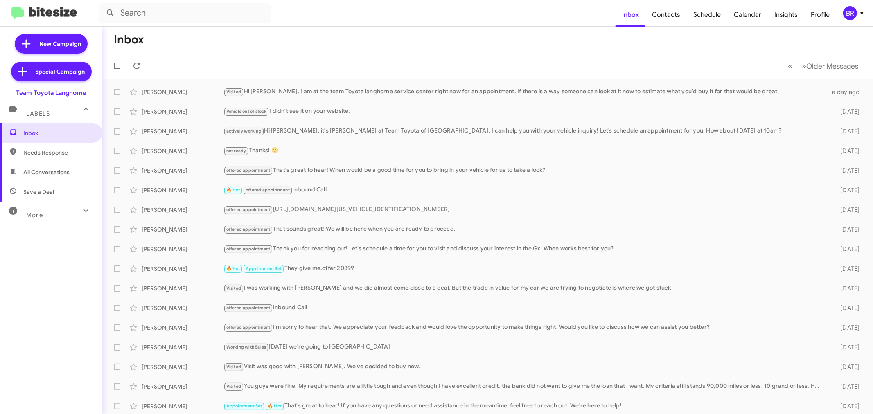
type input "in:groups"
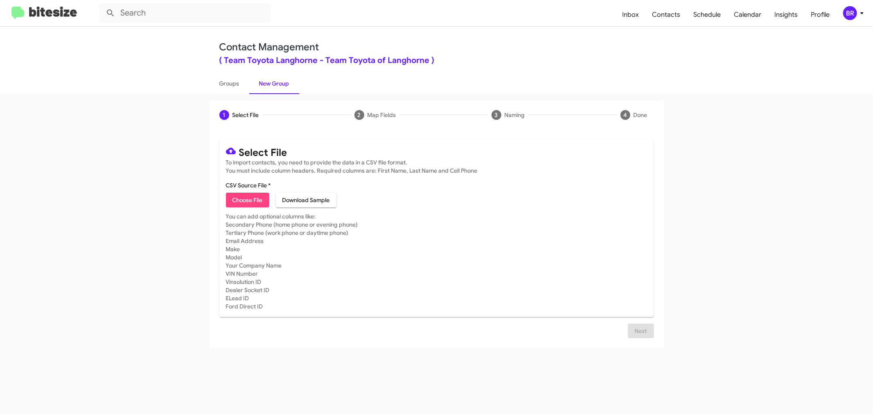
click at [247, 199] on span "Choose File" at bounding box center [247, 200] width 30 height 15
type input "Team Toyota Langhorne"
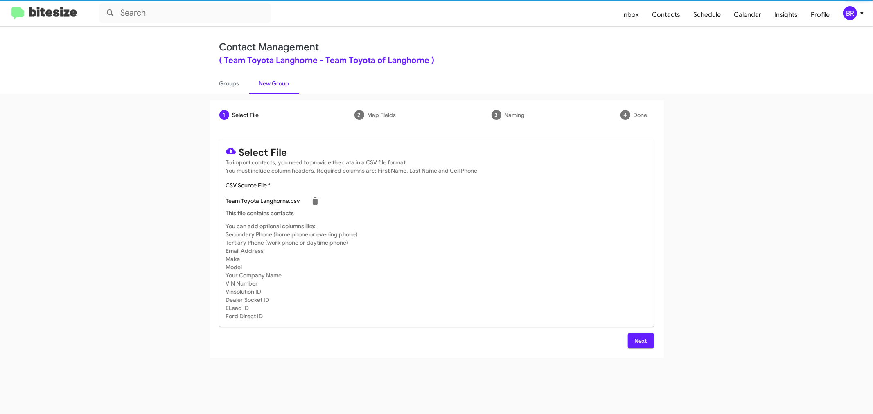
click at [640, 340] on span "Next" at bounding box center [640, 340] width 13 height 15
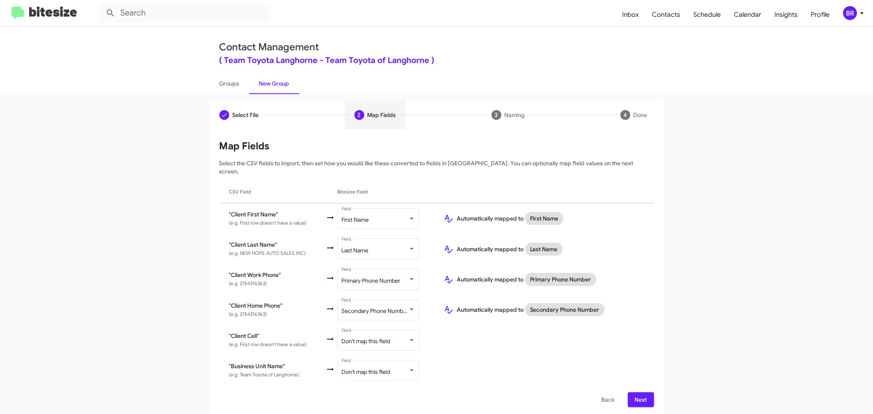
click at [640, 392] on span "Next" at bounding box center [640, 399] width 13 height 15
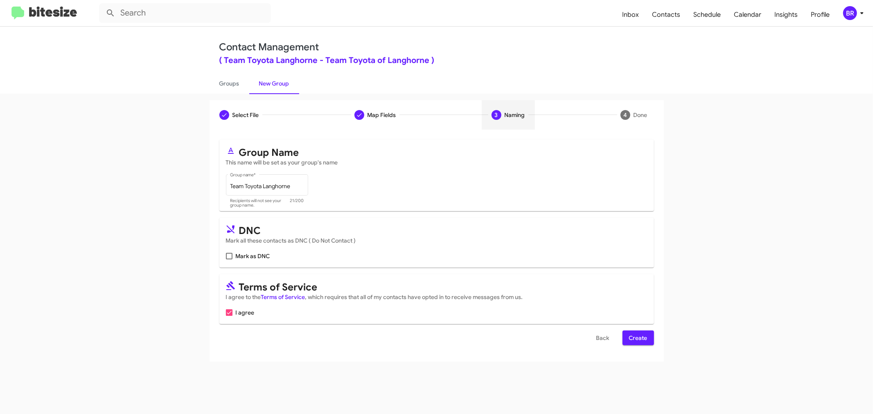
click at [229, 259] on input "Mark as DNC" at bounding box center [229, 259] width 0 height 0
checkbox input "true"
click at [637, 338] on span "Create" at bounding box center [638, 338] width 18 height 15
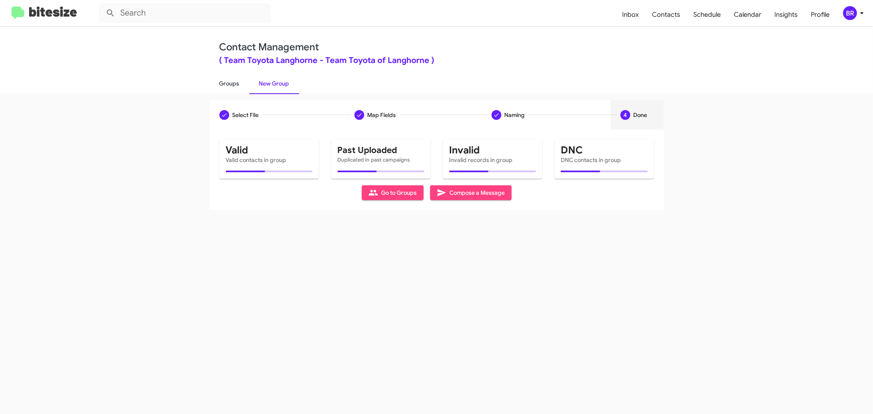
click at [228, 83] on link "Groups" at bounding box center [229, 83] width 40 height 21
type input "in:groups"
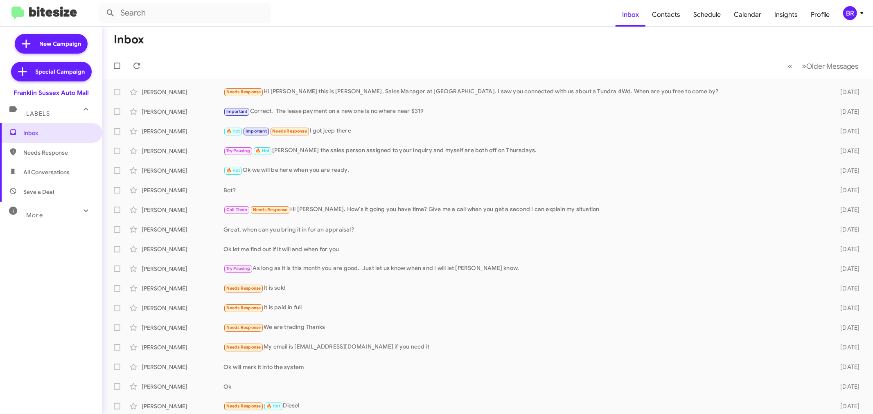
type input "in:groups"
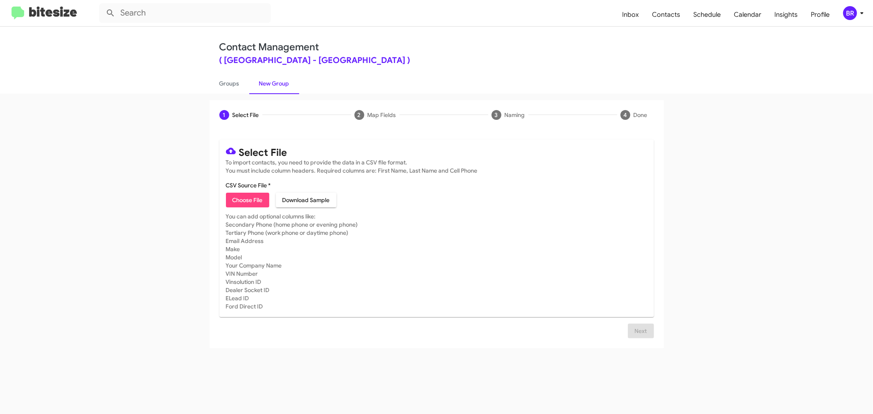
click at [247, 199] on span "Choose File" at bounding box center [247, 200] width 30 height 15
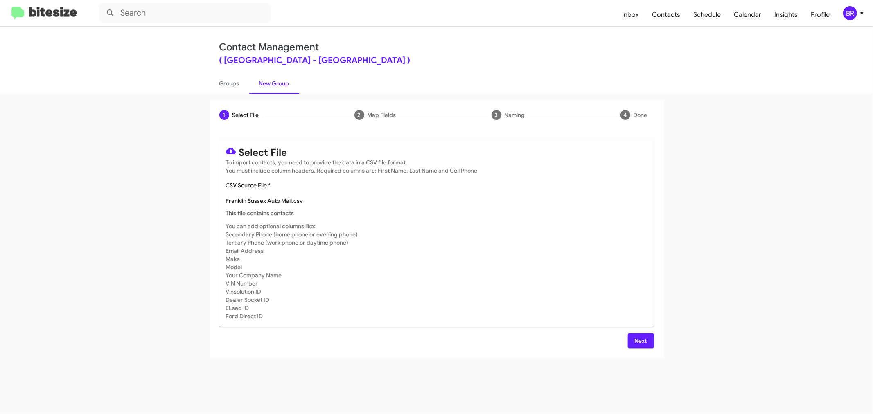
type input "Franklin Sussex Auto Mall"
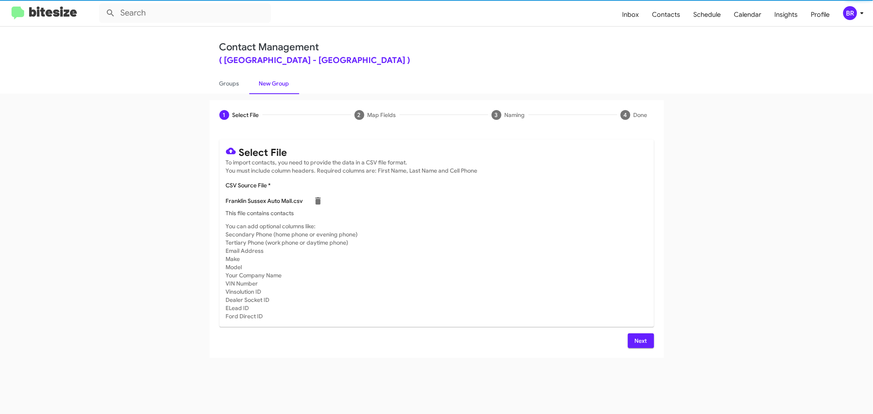
click at [640, 340] on span "Next" at bounding box center [640, 340] width 13 height 15
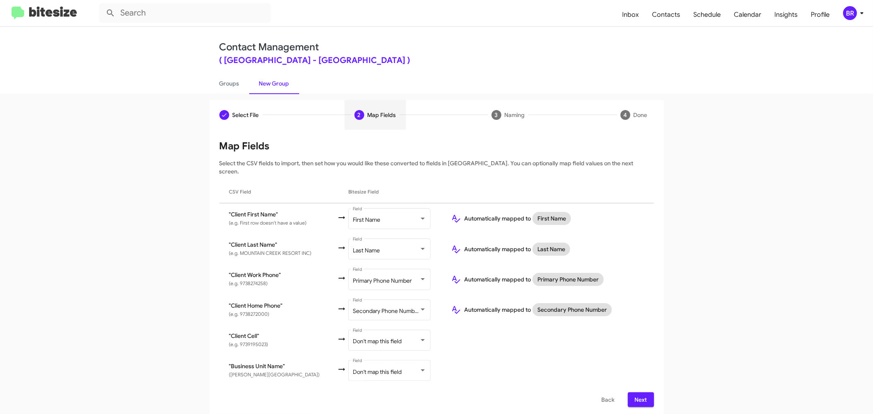
click at [640, 392] on span "Next" at bounding box center [640, 399] width 13 height 15
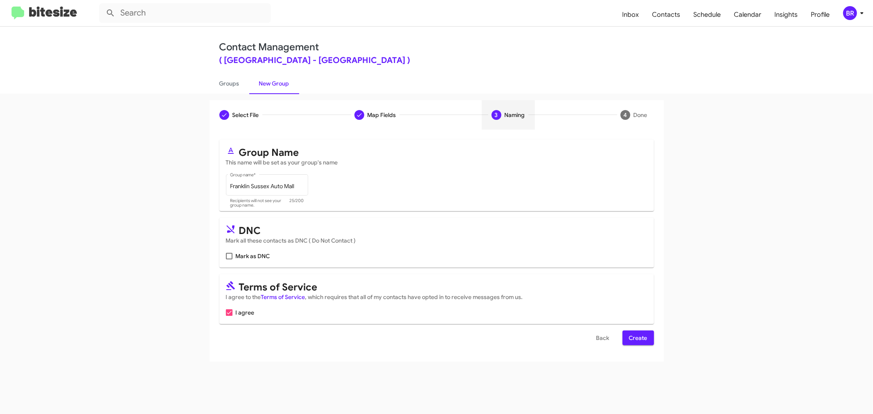
click at [229, 259] on input "Mark as DNC" at bounding box center [229, 259] width 0 height 0
checkbox input "true"
click at [637, 338] on span "Create" at bounding box center [638, 338] width 18 height 15
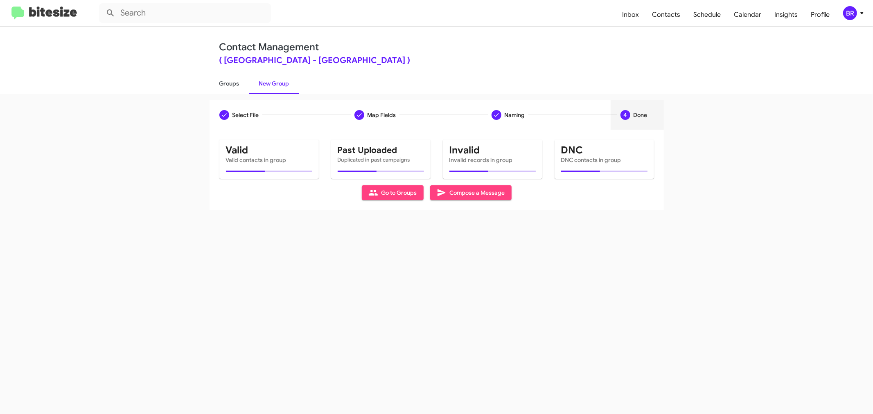
click at [228, 83] on link "Groups" at bounding box center [229, 83] width 40 height 21
type input "in:groups"
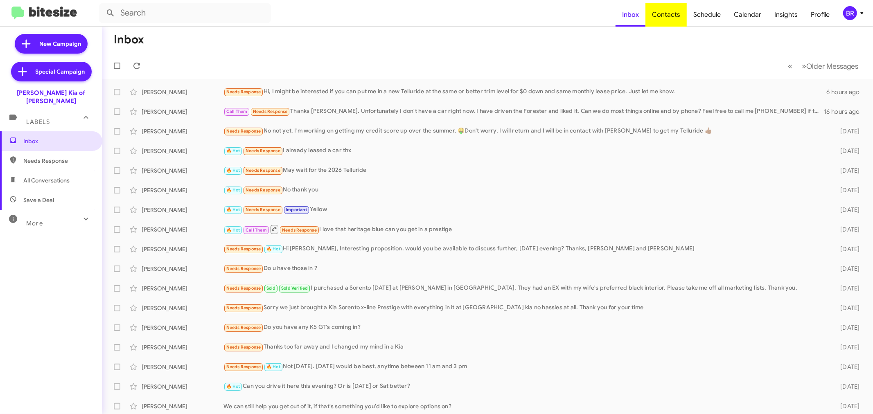
type input "in:groups"
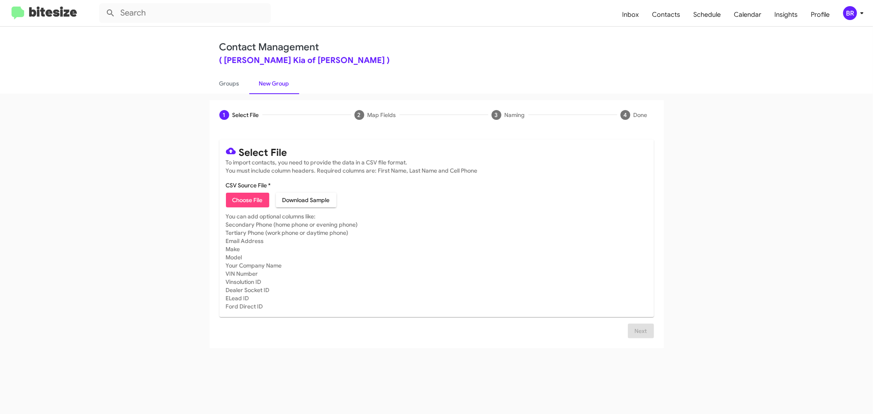
click at [247, 199] on span "Choose File" at bounding box center [247, 200] width 30 height 15
type input "Nielsen Kia of Newton"
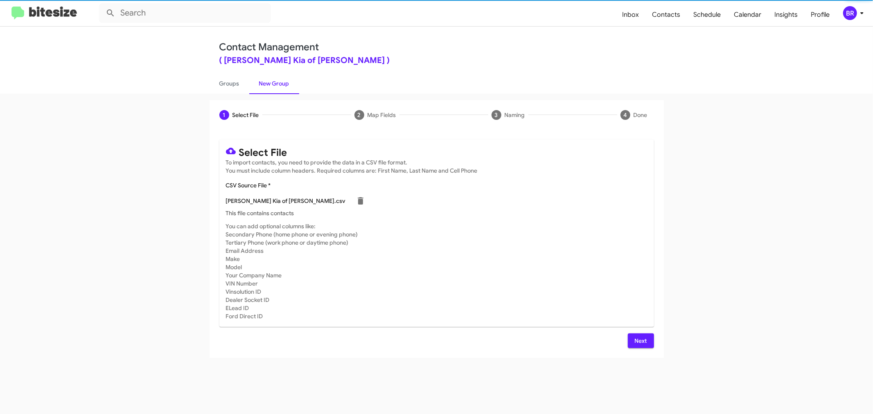
click at [640, 340] on span "Next" at bounding box center [640, 340] width 13 height 15
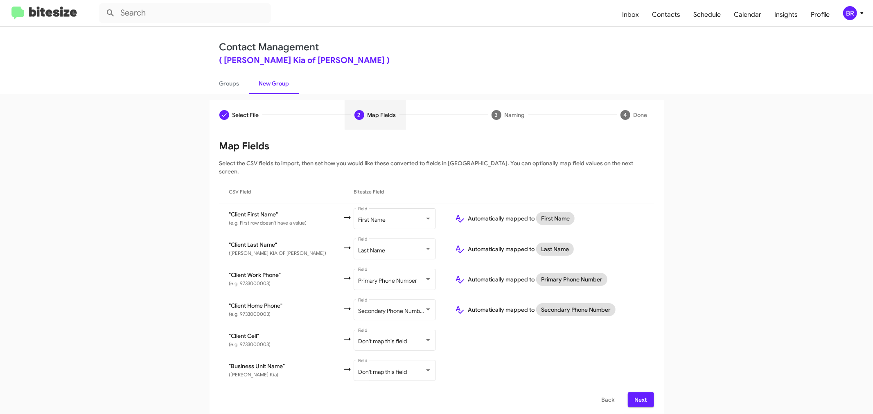
click at [640, 392] on span "Next" at bounding box center [640, 399] width 13 height 15
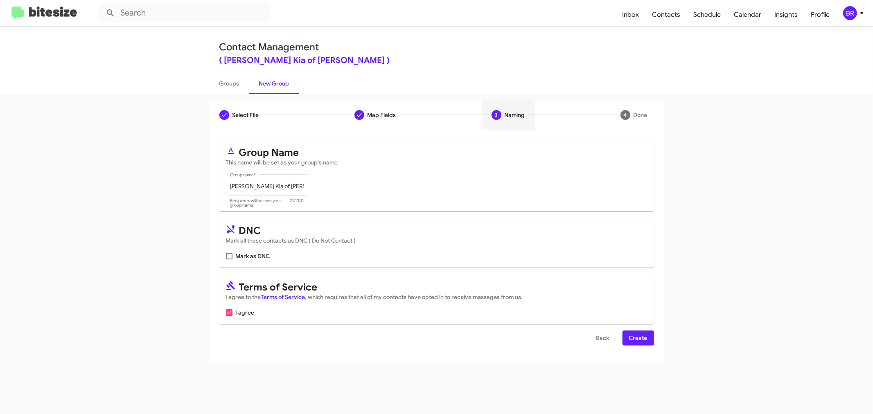
click at [229, 259] on input "Mark as DNC" at bounding box center [229, 259] width 0 height 0
checkbox input "true"
click at [637, 338] on span "Create" at bounding box center [638, 338] width 18 height 15
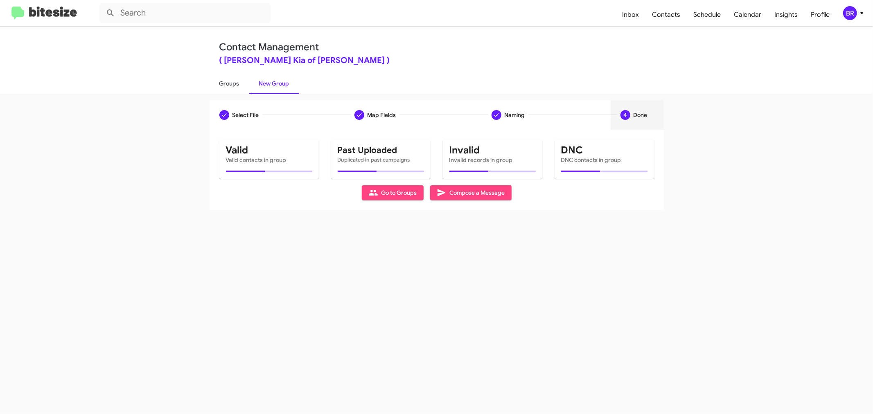
click at [228, 83] on link "Groups" at bounding box center [229, 83] width 40 height 21
type input "in:groups"
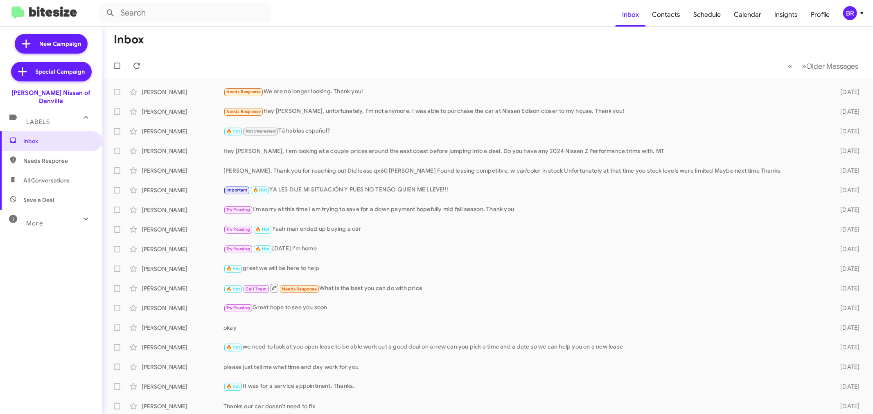
type input "in:groups"
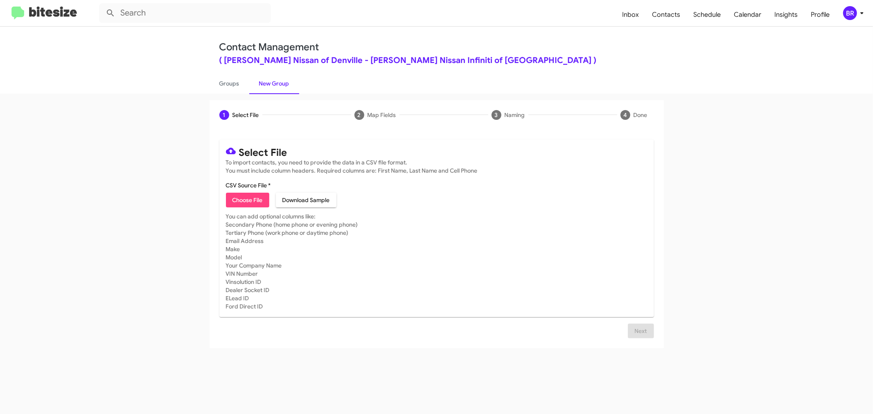
click at [247, 199] on span "Choose File" at bounding box center [247, 200] width 30 height 15
type input "[PERSON_NAME] Nissan of Denville"
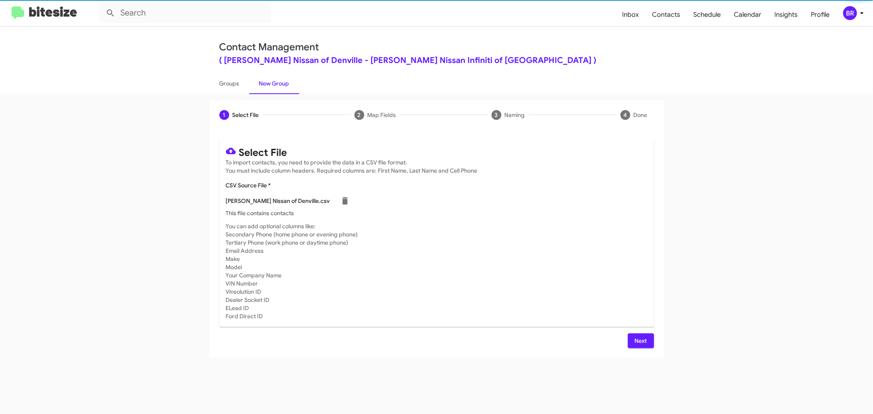
click at [640, 340] on span "Next" at bounding box center [640, 340] width 13 height 15
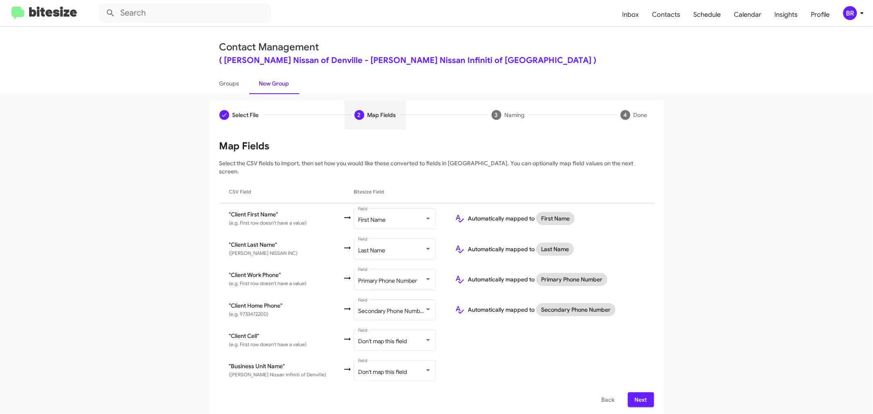
click at [640, 392] on span "Next" at bounding box center [640, 399] width 13 height 15
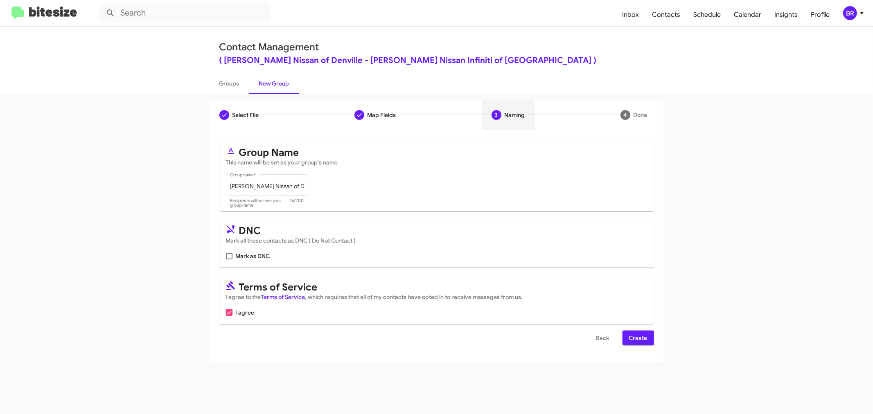
click at [229, 259] on input "Mark as DNC" at bounding box center [229, 259] width 0 height 0
checkbox input "true"
click at [637, 338] on span "Create" at bounding box center [638, 338] width 18 height 15
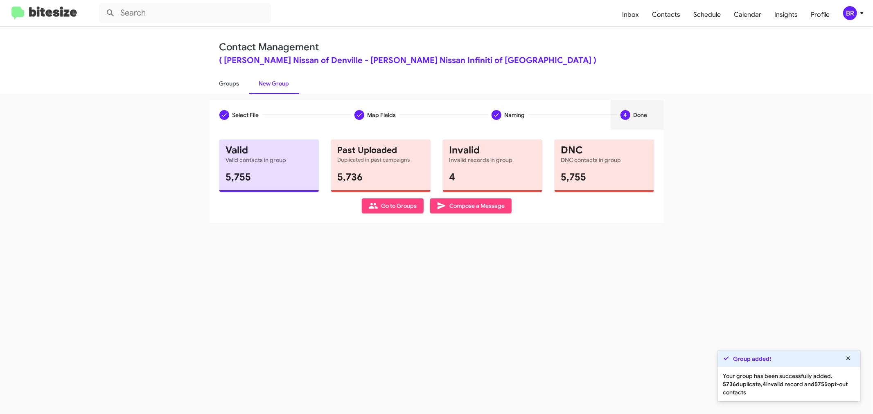
click at [228, 83] on link "Groups" at bounding box center [229, 83] width 40 height 21
type input "in:groups"
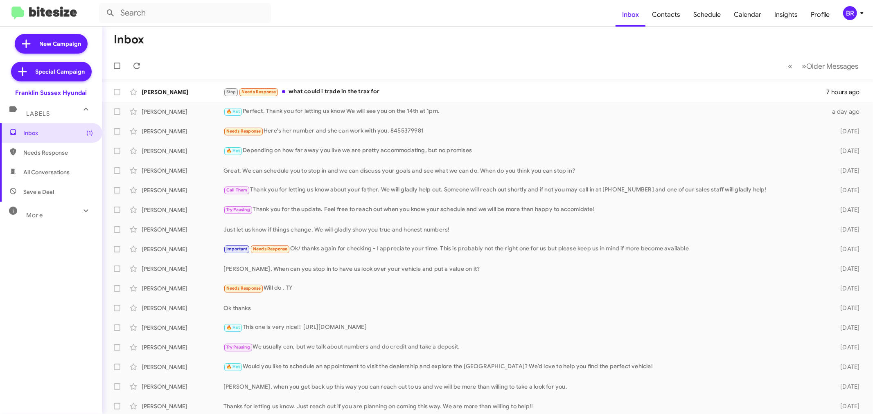
type input "in:groups"
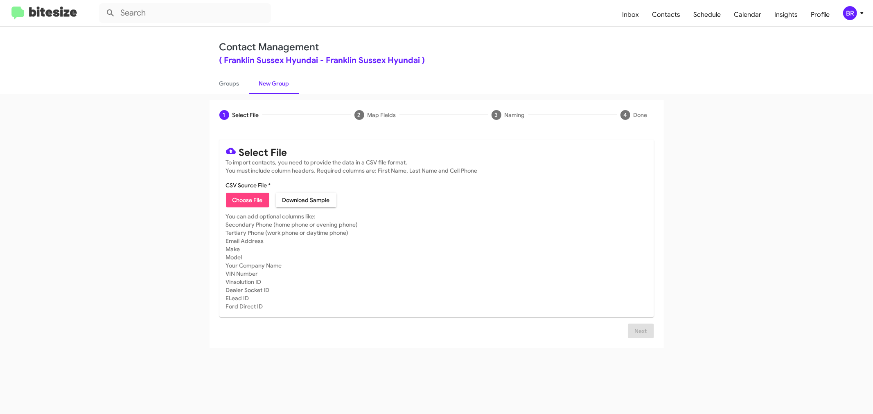
click at [247, 199] on span "Choose File" at bounding box center [247, 200] width 30 height 15
type input "Franklin Sussex Hyundai"
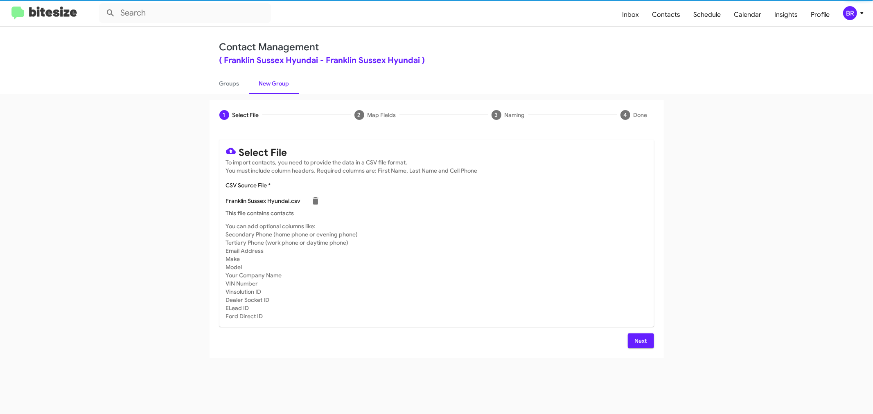
click at [640, 340] on span "Next" at bounding box center [640, 340] width 13 height 15
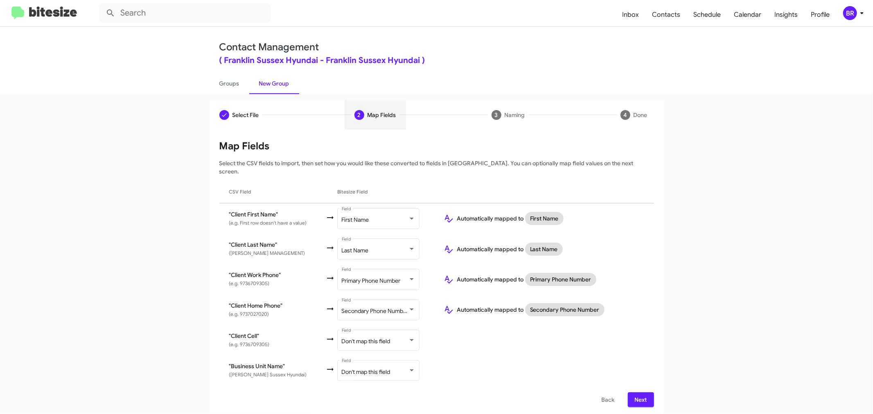
click at [640, 392] on span "Next" at bounding box center [640, 399] width 13 height 15
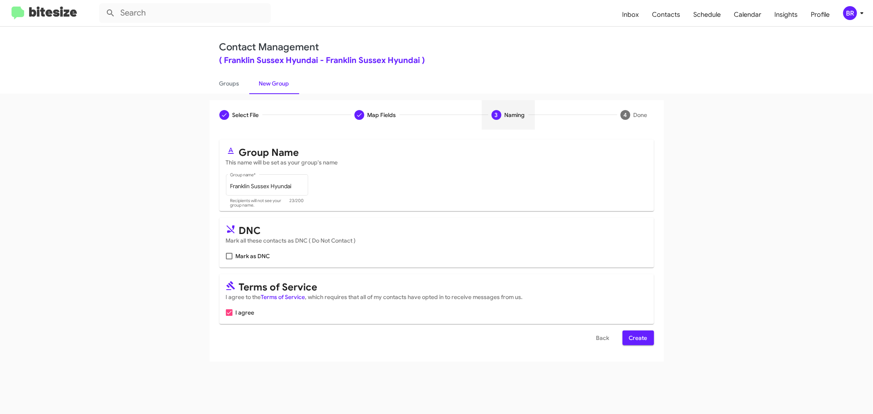
click at [229, 259] on input "Mark as DNC" at bounding box center [229, 259] width 0 height 0
checkbox input "true"
click at [637, 338] on span "Create" at bounding box center [638, 338] width 18 height 15
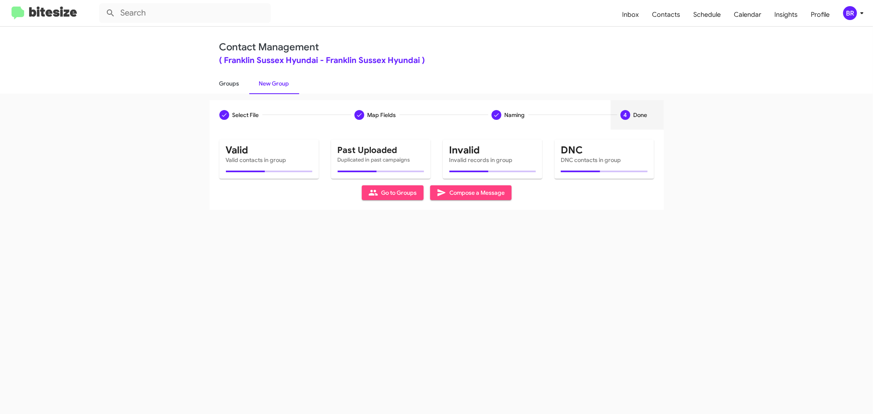
click at [228, 83] on link "Groups" at bounding box center [229, 83] width 40 height 21
type input "in:groups"
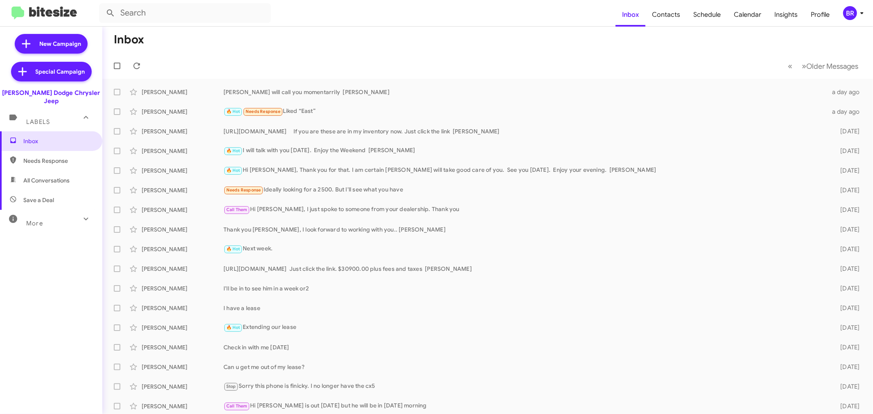
type input "in:groups"
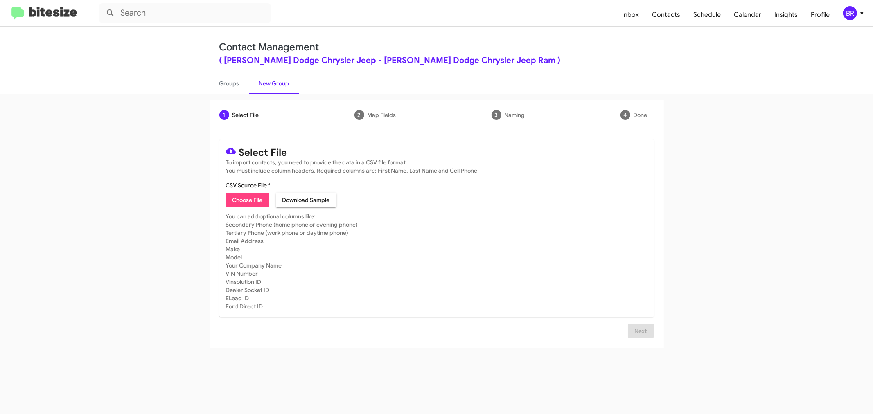
click at [247, 199] on span "Choose File" at bounding box center [247, 200] width 30 height 15
type input "[PERSON_NAME] Dodge Chrysler Jeep"
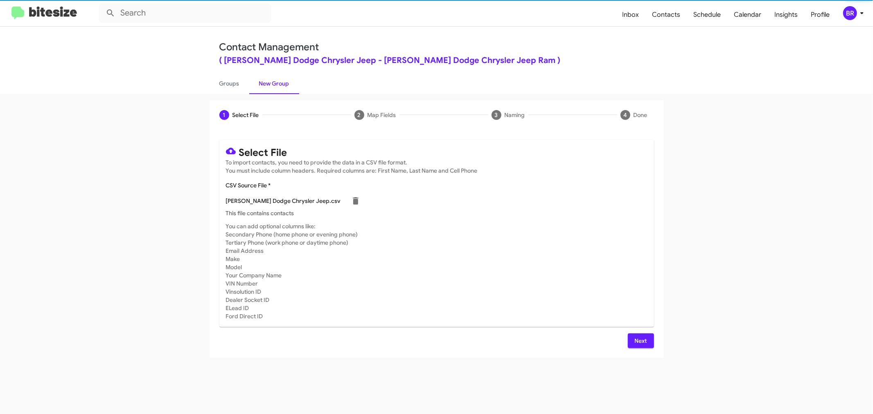
click at [640, 340] on span "Next" at bounding box center [640, 340] width 13 height 15
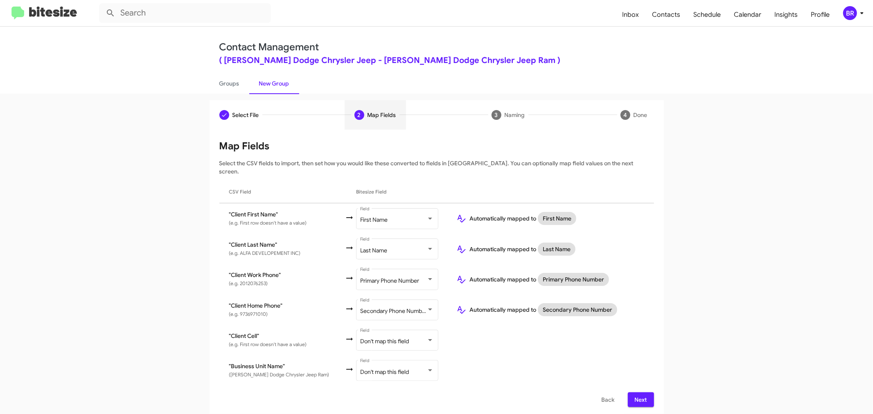
click at [640, 392] on span "Next" at bounding box center [640, 399] width 13 height 15
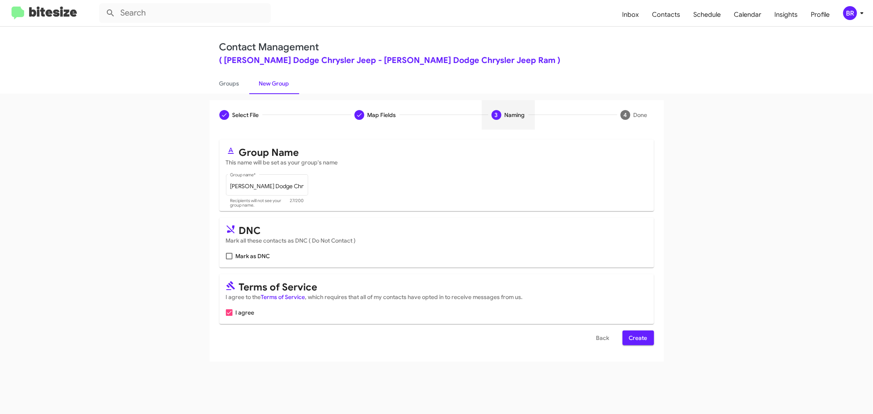
click at [229, 259] on input "Mark as DNC" at bounding box center [229, 259] width 0 height 0
checkbox input "true"
click at [637, 338] on span "Create" at bounding box center [638, 338] width 18 height 15
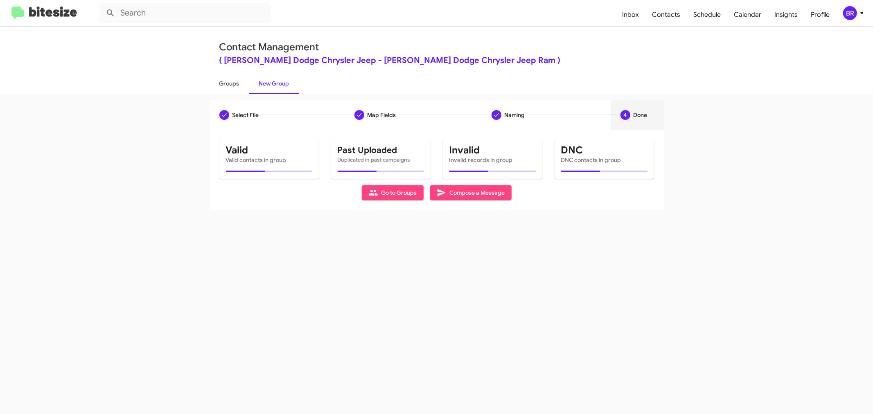
click at [228, 83] on link "Groups" at bounding box center [229, 83] width 40 height 21
type input "in:groups"
